Goal: Navigation & Orientation: Find specific page/section

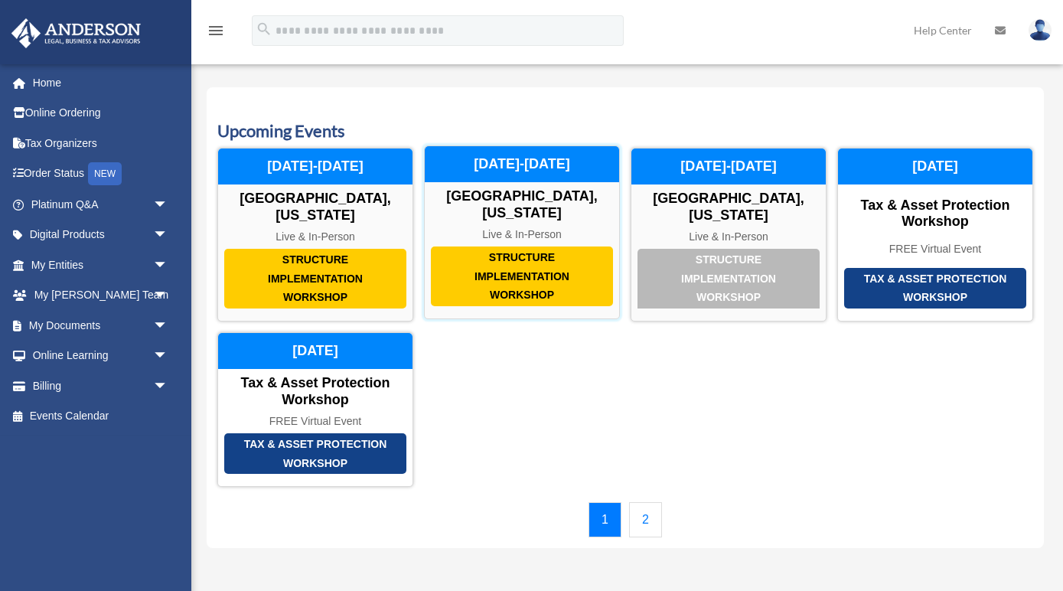
click at [522, 260] on div "Structure Implementation Workshop" at bounding box center [522, 276] width 182 height 60
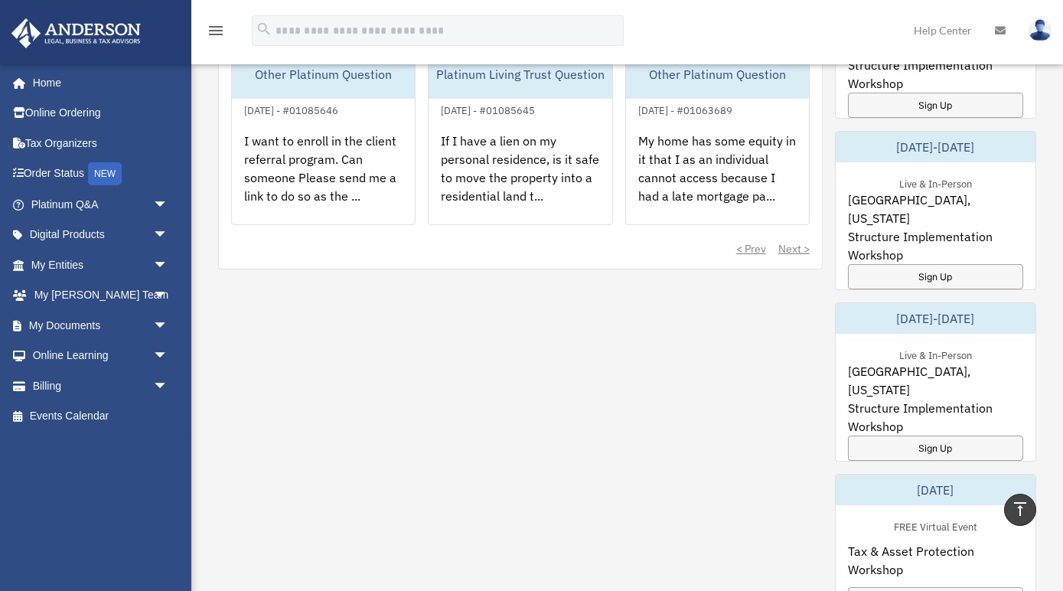
scroll to position [721, 0]
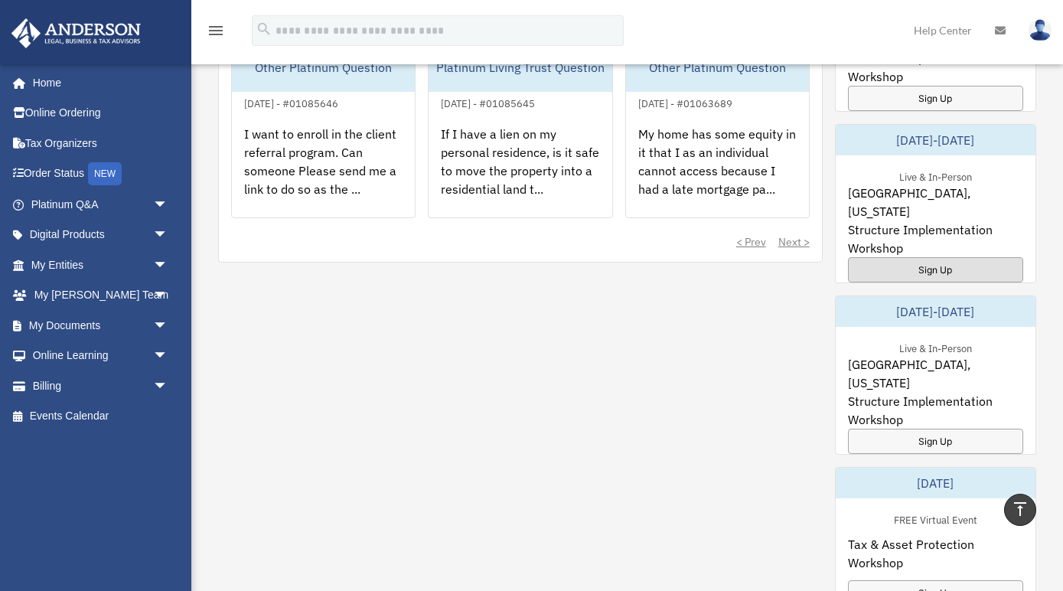
click at [907, 267] on div "Sign Up" at bounding box center [935, 269] width 175 height 25
click at [62, 114] on link "Online Ordering" at bounding box center [101, 113] width 181 height 31
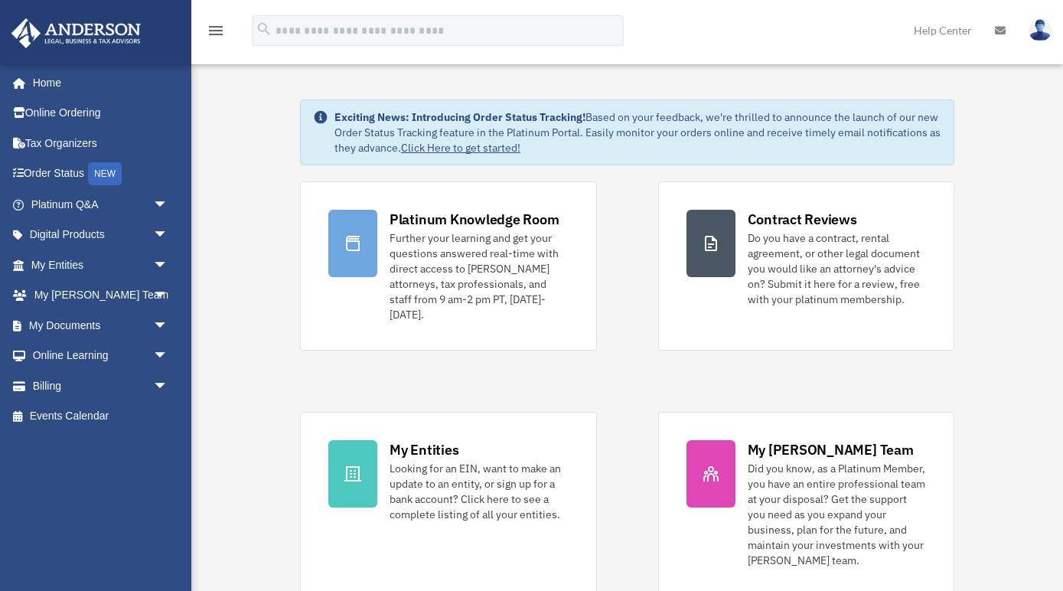
scroll to position [721, 0]
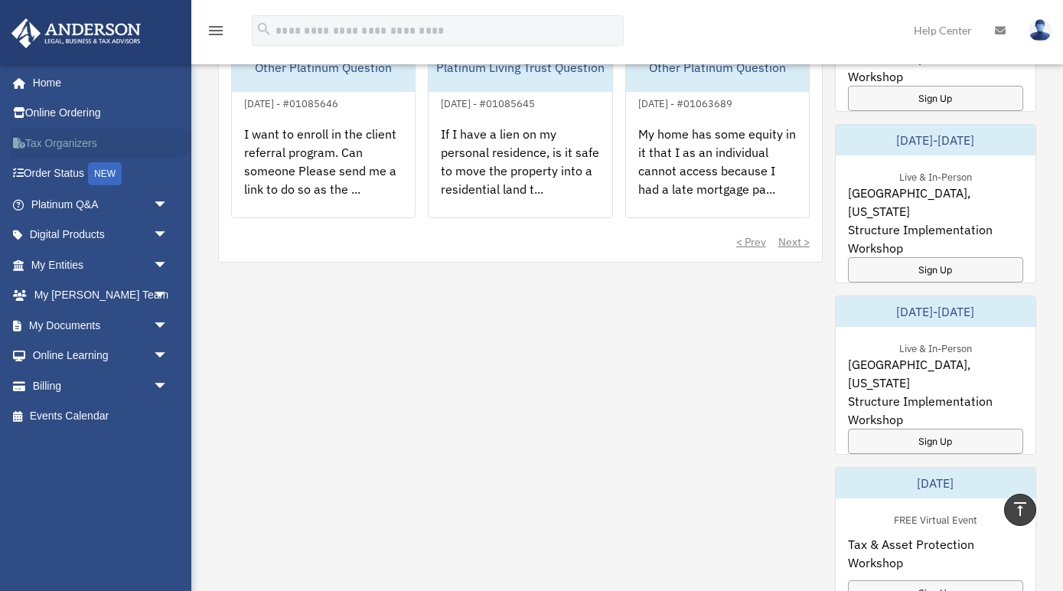
click at [68, 135] on link "Tax Organizers" at bounding box center [101, 143] width 181 height 31
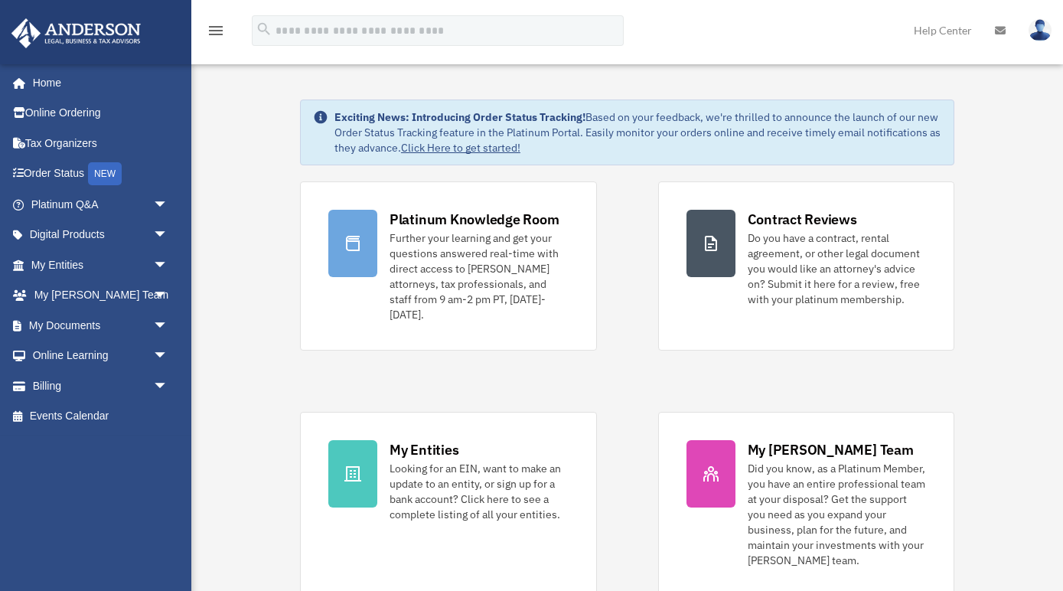
scroll to position [721, 0]
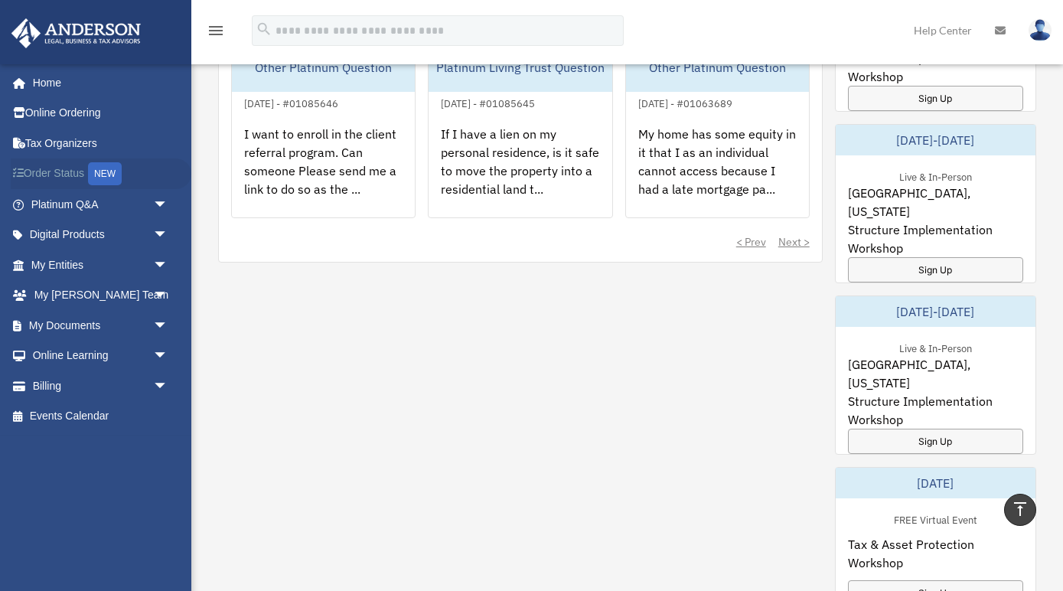
click at [50, 178] on link "Order Status NEW" at bounding box center [101, 173] width 181 height 31
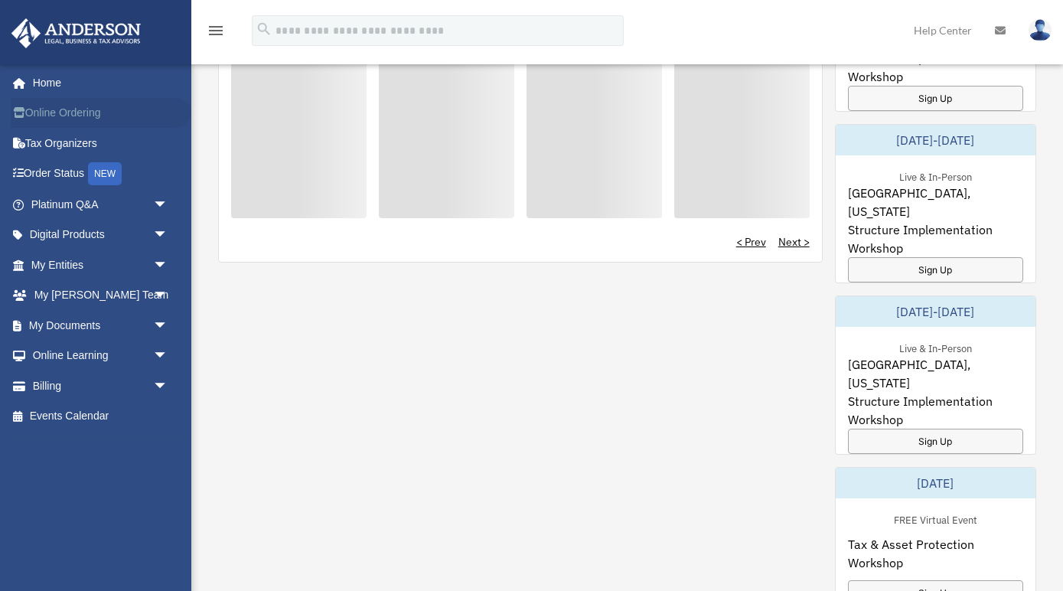
scroll to position [721, 0]
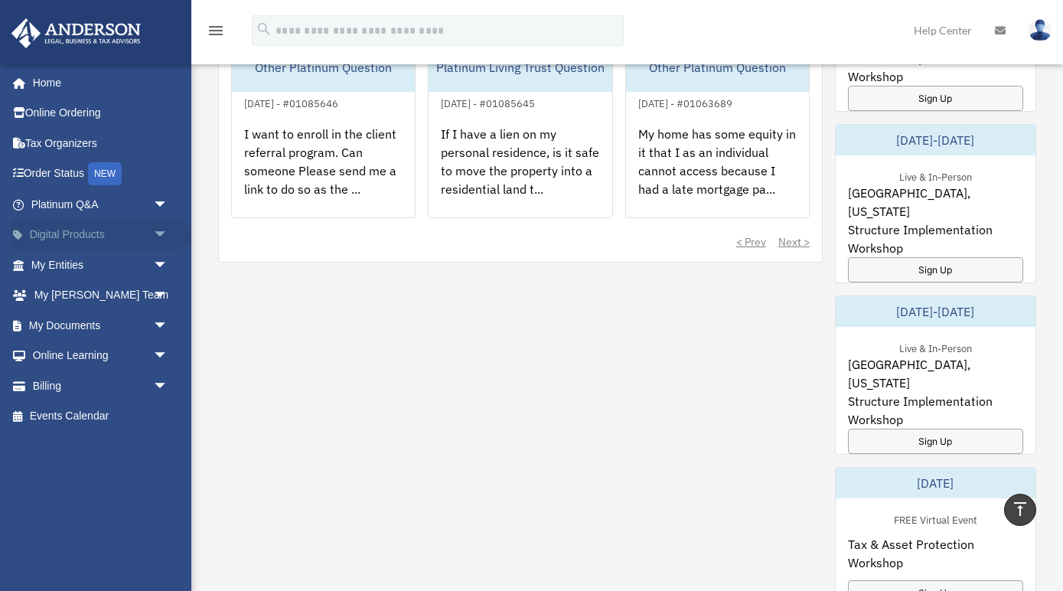
click at [44, 226] on link "Digital Products arrow_drop_down" at bounding box center [101, 235] width 181 height 31
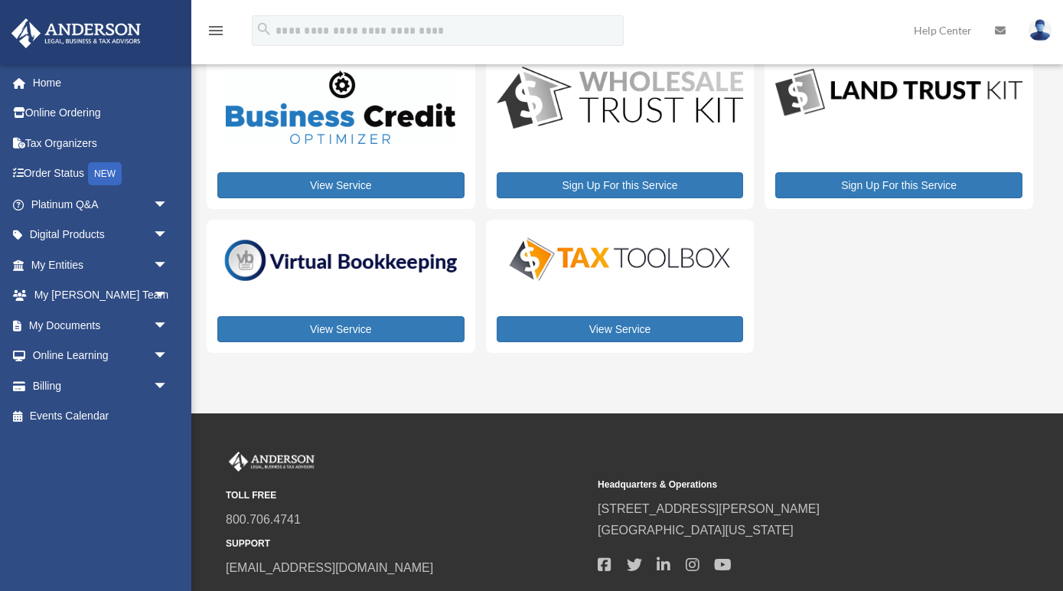
scroll to position [44, 0]
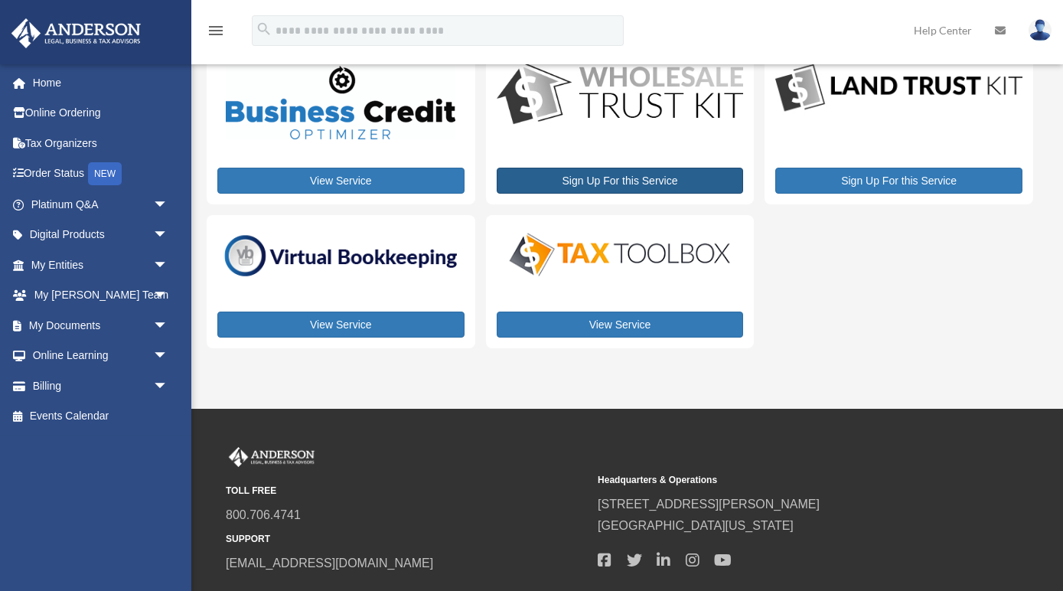
click at [633, 184] on link "Sign Up For this Service" at bounding box center [620, 181] width 247 height 26
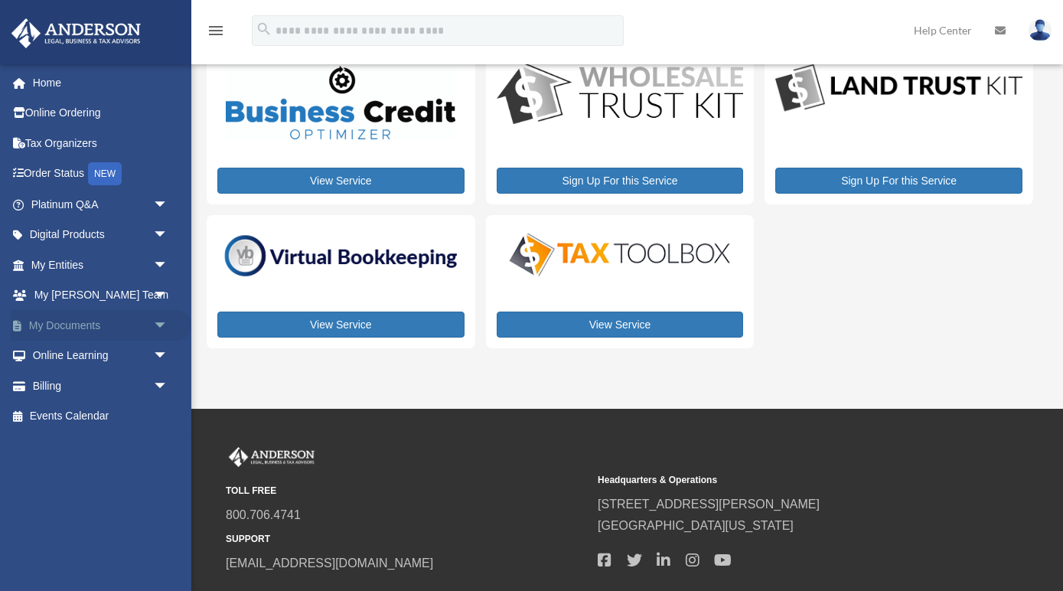
click at [84, 321] on link "My Documents arrow_drop_down" at bounding box center [101, 325] width 181 height 31
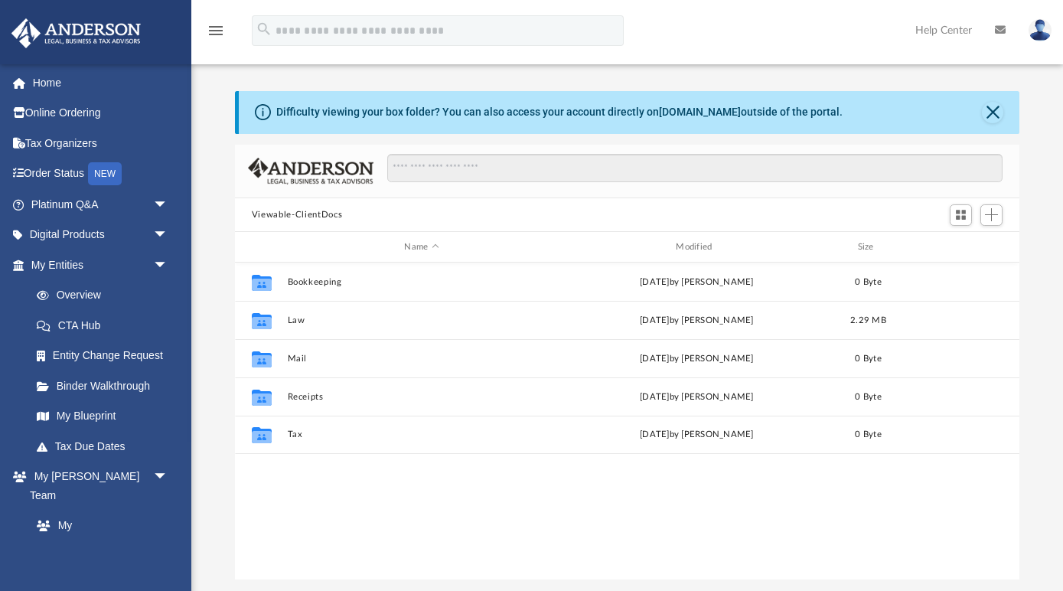
scroll to position [1, 1]
click at [113, 407] on link "My Blueprint" at bounding box center [106, 416] width 170 height 31
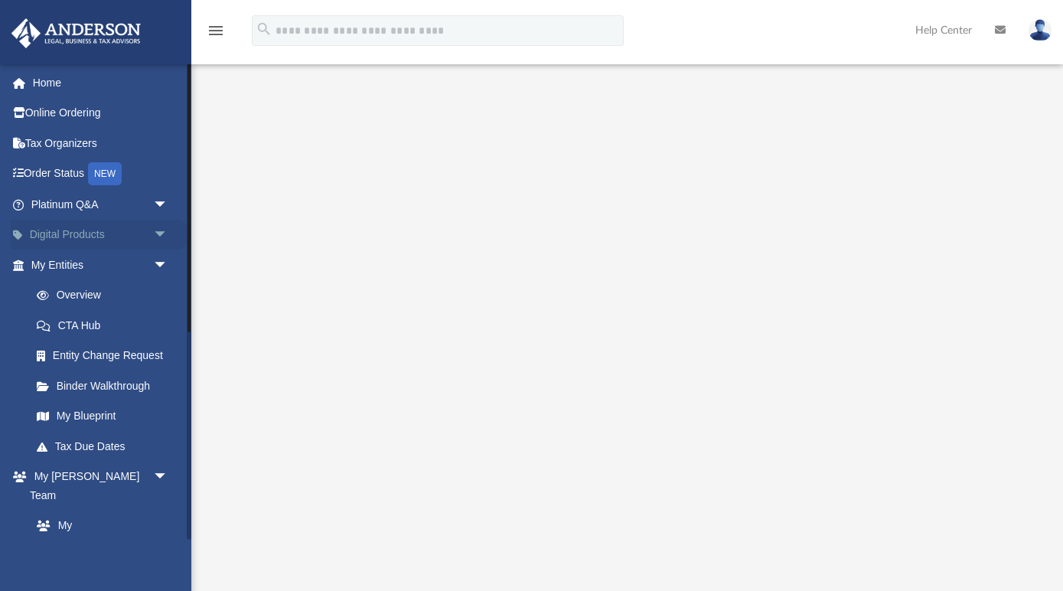
click at [125, 233] on link "Digital Products arrow_drop_down" at bounding box center [101, 235] width 181 height 31
